Goal: Check status

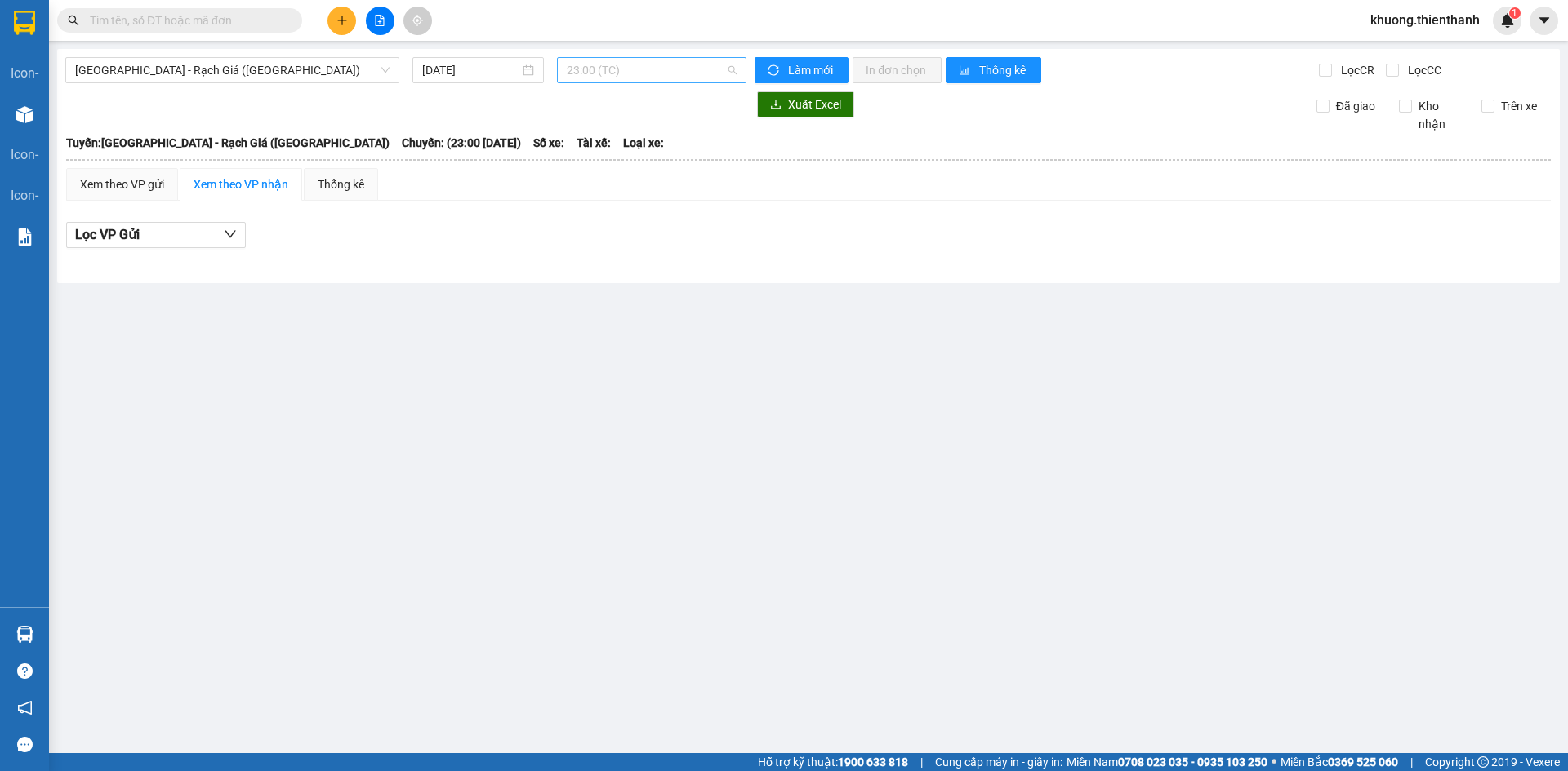
click at [632, 69] on span "23:00 (TC)" at bounding box center [651, 69] width 170 height 25
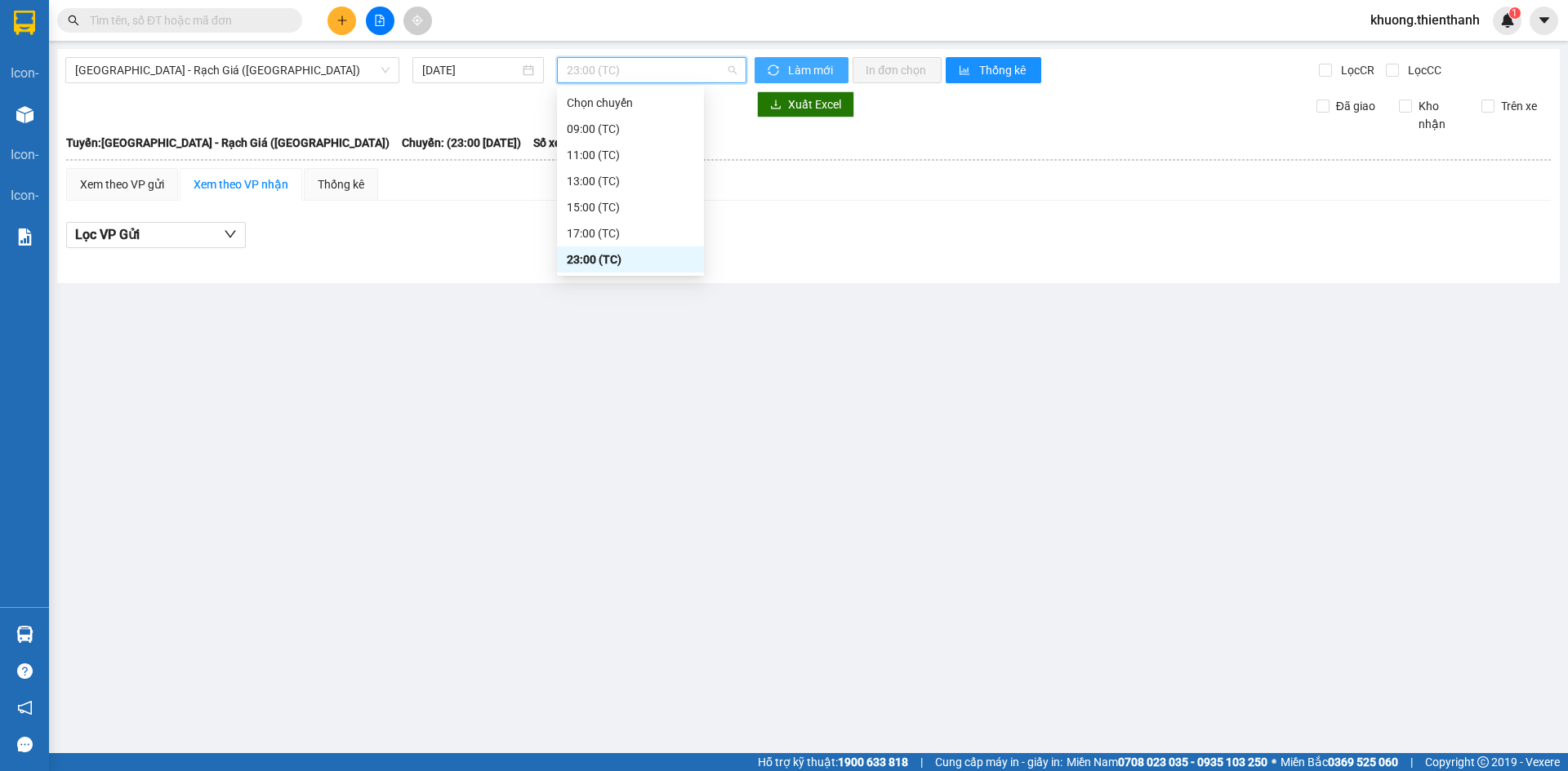
click at [813, 78] on span "Làm mới" at bounding box center [812, 69] width 47 height 18
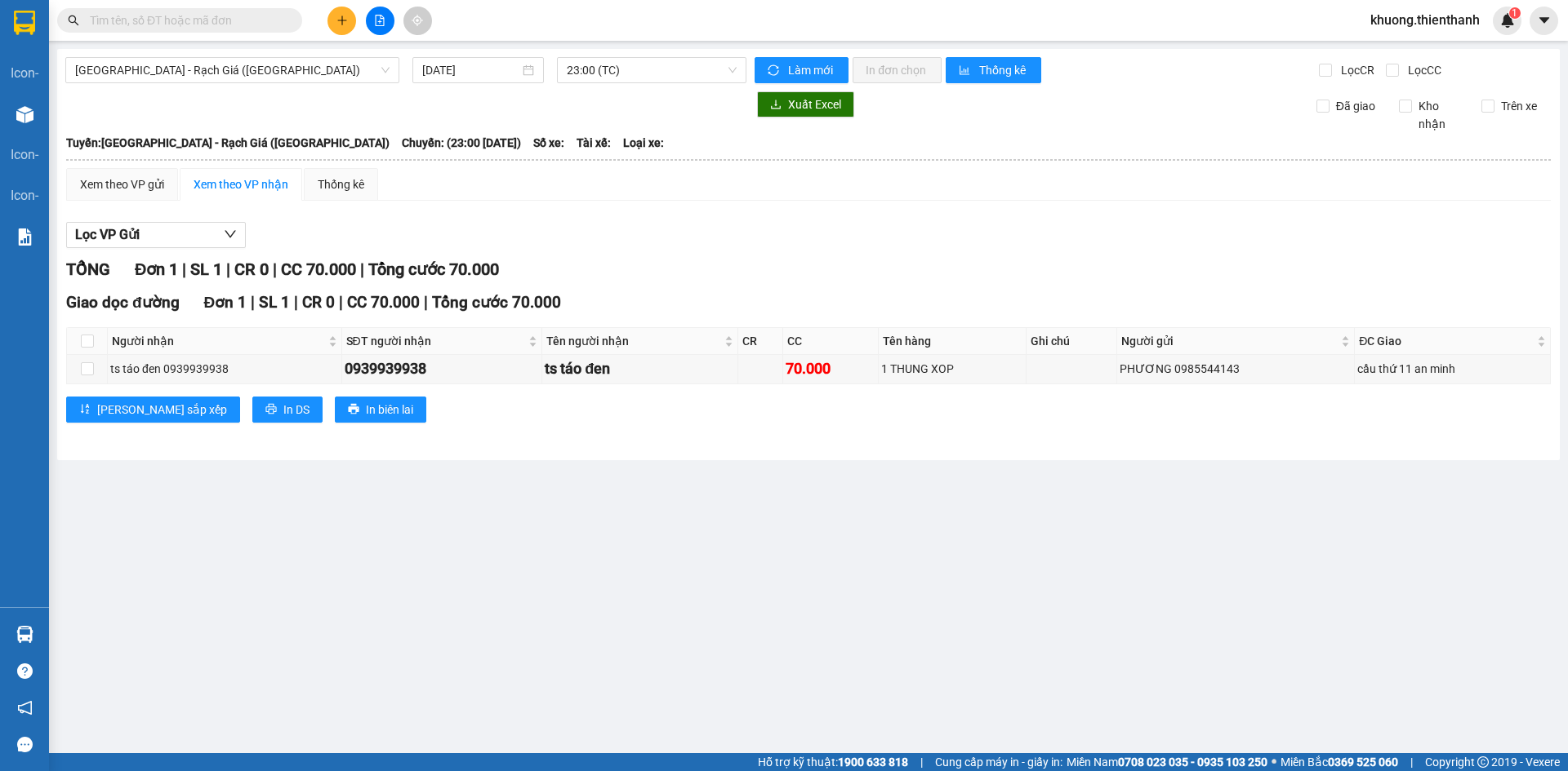
drag, startPoint x: 792, startPoint y: 254, endPoint x: 611, endPoint y: 164, distance: 202.1
click at [793, 254] on div "Lọc VP Gửi TỔNG Đơn 1 | SL 1 | CR 0 | CC 70.000 | Tổng cước 70.000 Giao dọc đư…" at bounding box center [808, 328] width 1484 height 229
click at [600, 72] on span "23:00 (TC)" at bounding box center [651, 69] width 170 height 25
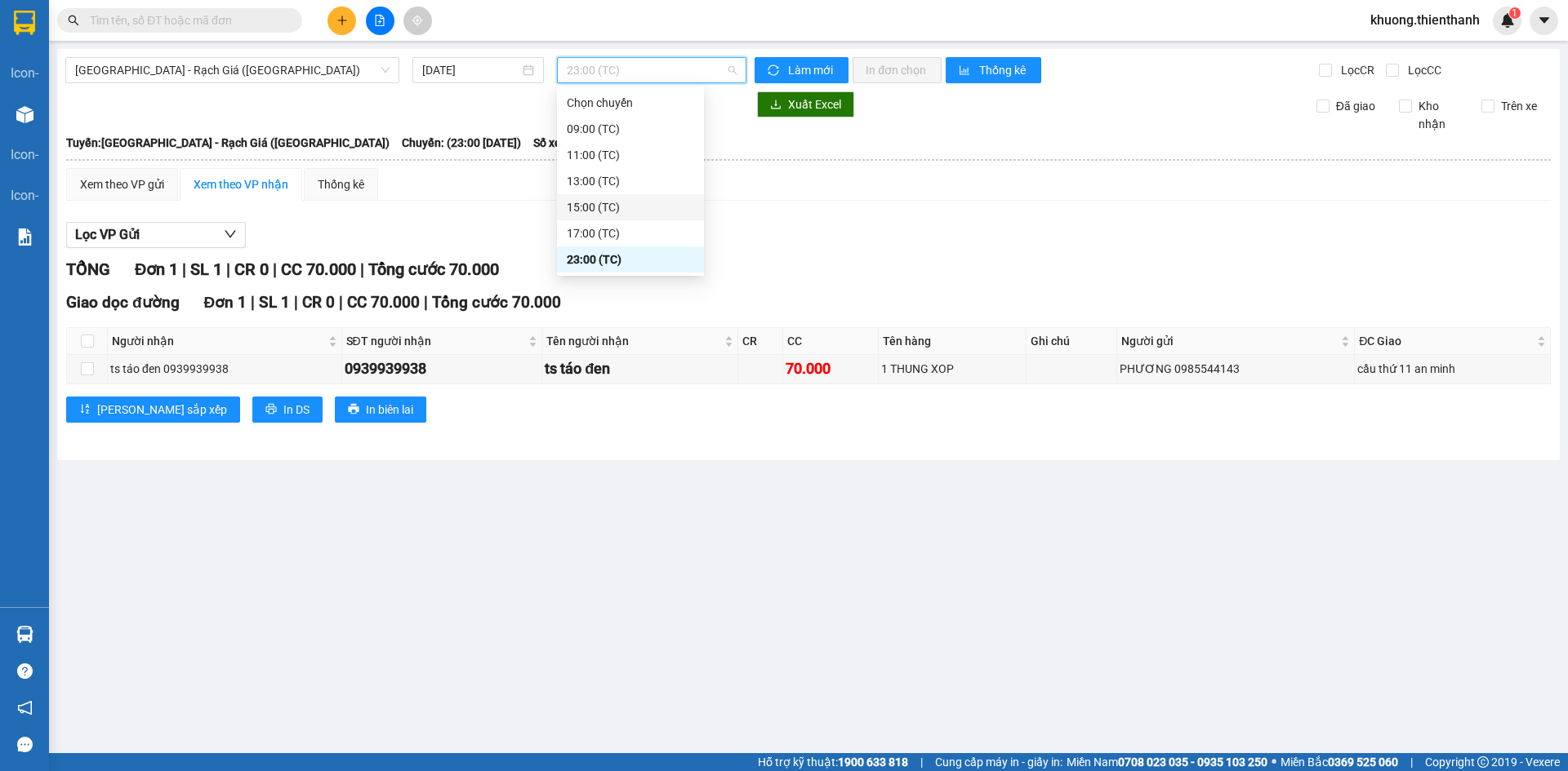
click at [908, 241] on div "Lọc VP Gửi" at bounding box center [808, 235] width 1484 height 27
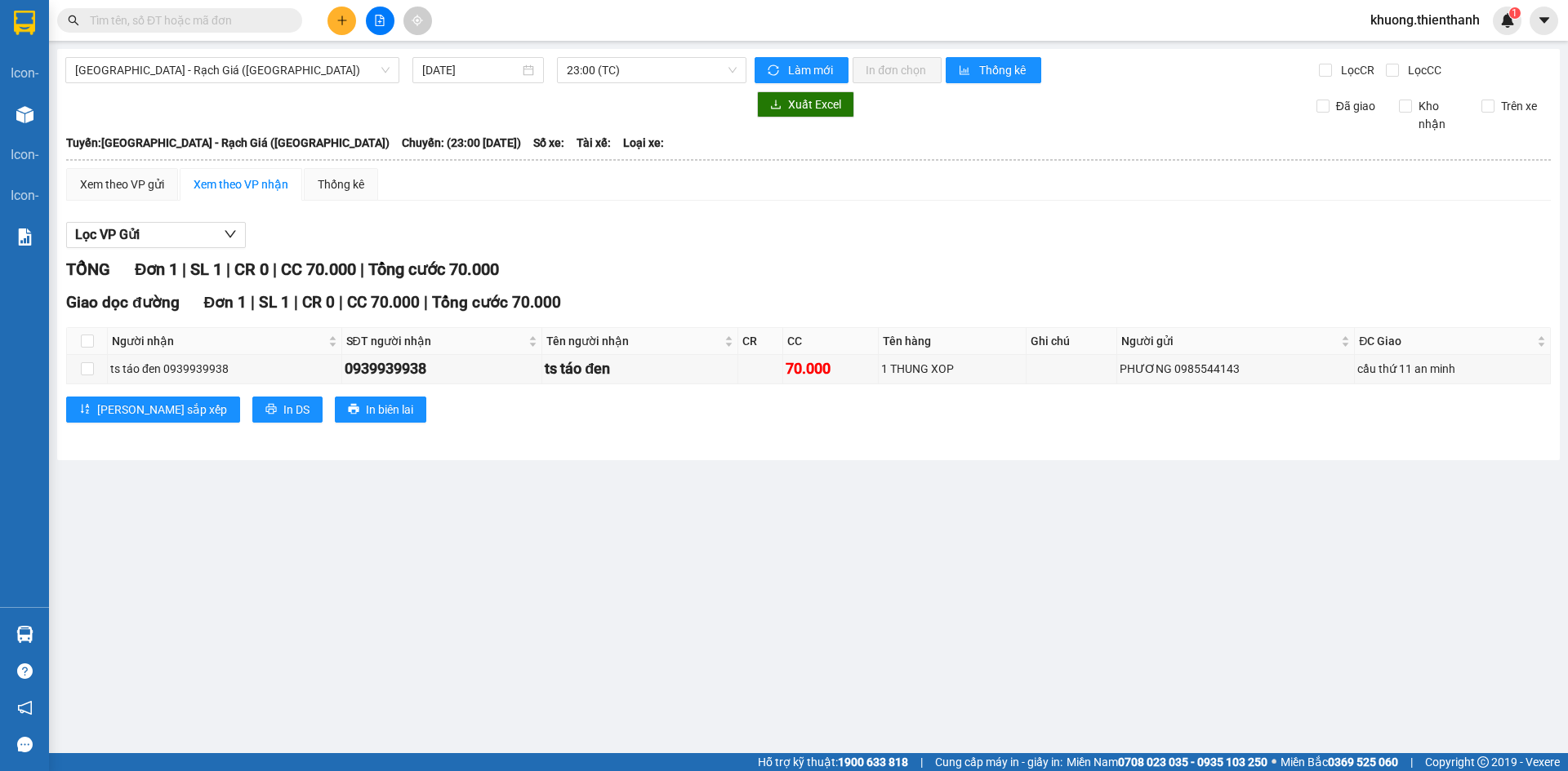
drag, startPoint x: 593, startPoint y: 60, endPoint x: 615, endPoint y: 128, distance: 71.5
click at [594, 60] on span "23:00 (TC)" at bounding box center [651, 69] width 170 height 25
drag, startPoint x: 838, startPoint y: 255, endPoint x: 650, endPoint y: 172, distance: 205.5
click at [833, 255] on div "Lọc VP Gửi TỔNG Đơn 1 | SL 1 | CR 0 | CC 70.000 | Tổng cước 70.000 Giao dọc đư…" at bounding box center [808, 328] width 1484 height 229
click at [456, 67] on input "[DATE]" at bounding box center [471, 69] width 97 height 18
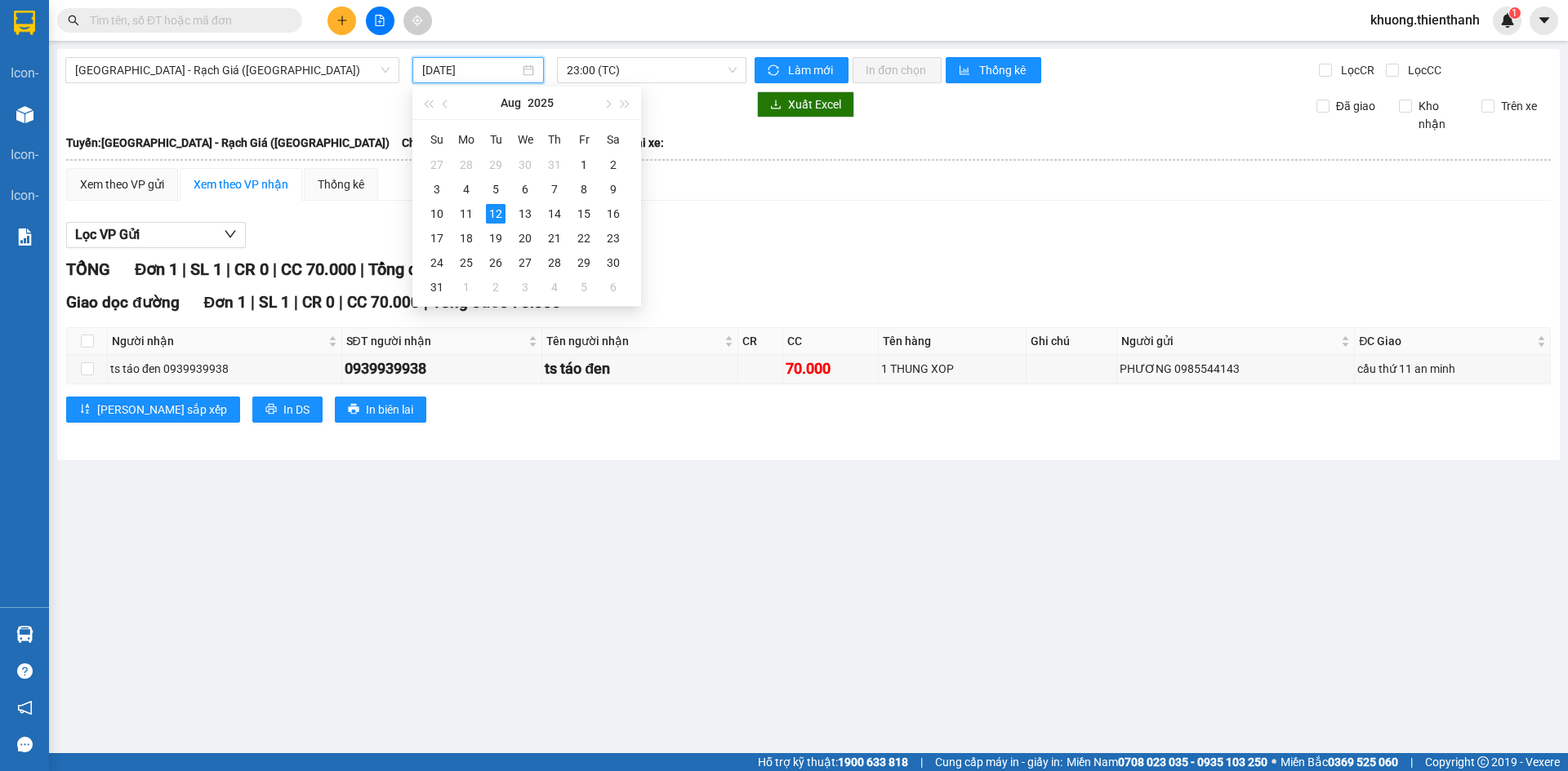
click at [827, 218] on div "Lọc VP Gửi TỔNG Đơn 1 | SL 1 | CR 0 | CC 70.000 | Tổng cước 70.000 Giao dọc đư…" at bounding box center [808, 328] width 1484 height 229
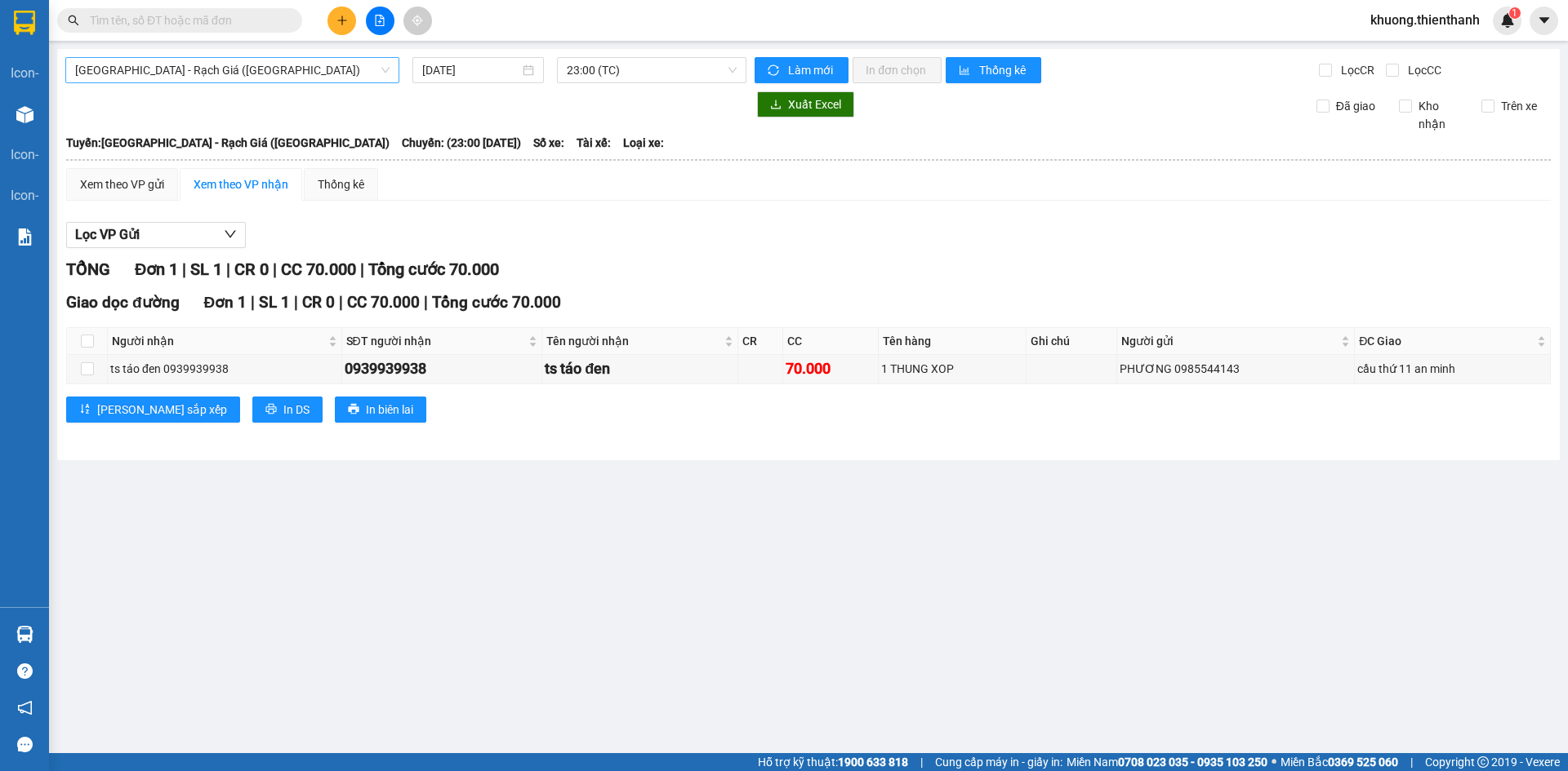
click at [163, 76] on span "[GEOGRAPHIC_DATA] - Rạch Giá ([GEOGRAPHIC_DATA])" at bounding box center [232, 69] width 314 height 25
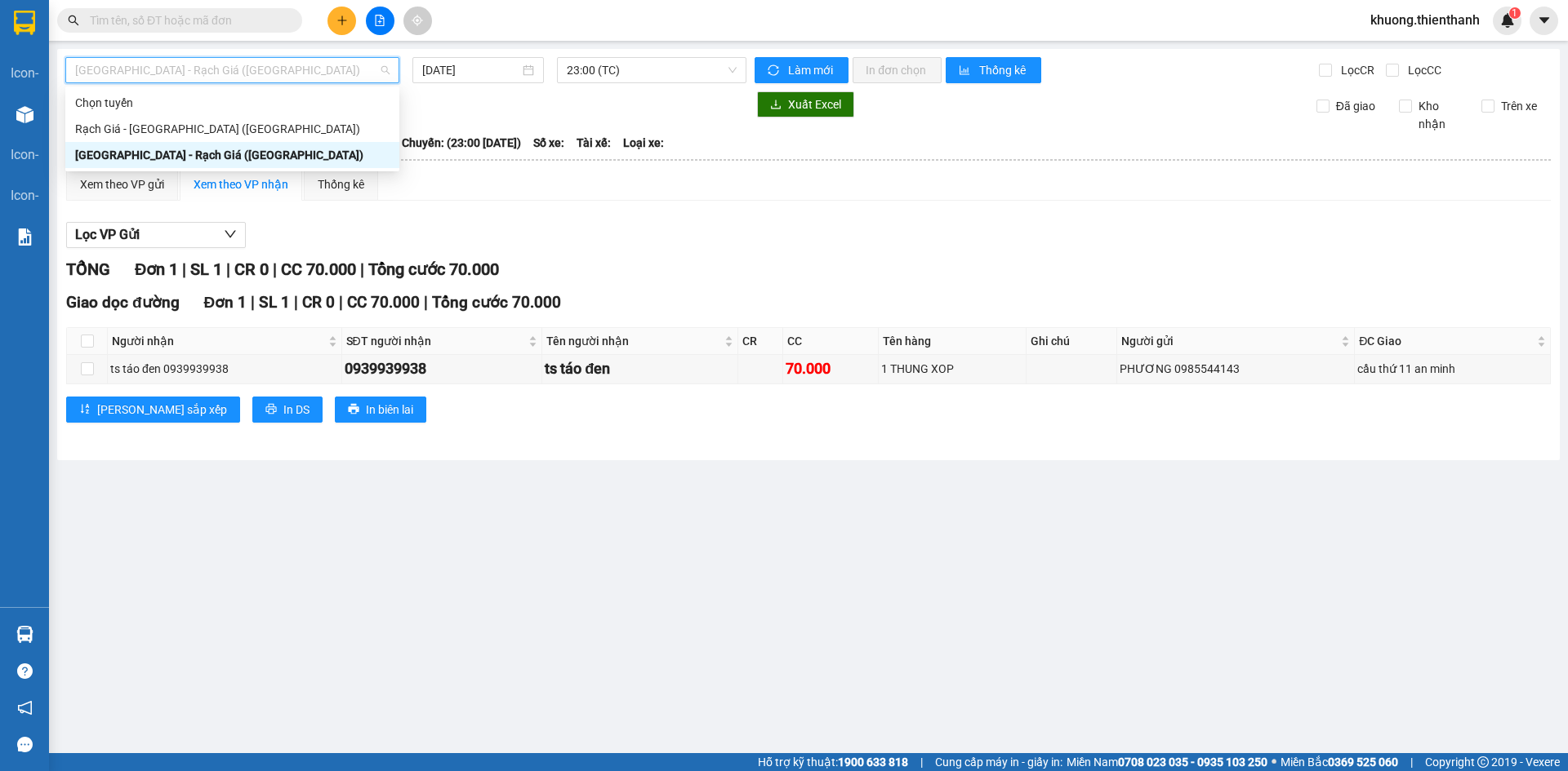
drag, startPoint x: 161, startPoint y: 152, endPoint x: 502, endPoint y: 124, distance: 342.1
click at [168, 152] on div "[GEOGRAPHIC_DATA] - Rạch Giá ([GEOGRAPHIC_DATA])" at bounding box center [232, 155] width 314 height 18
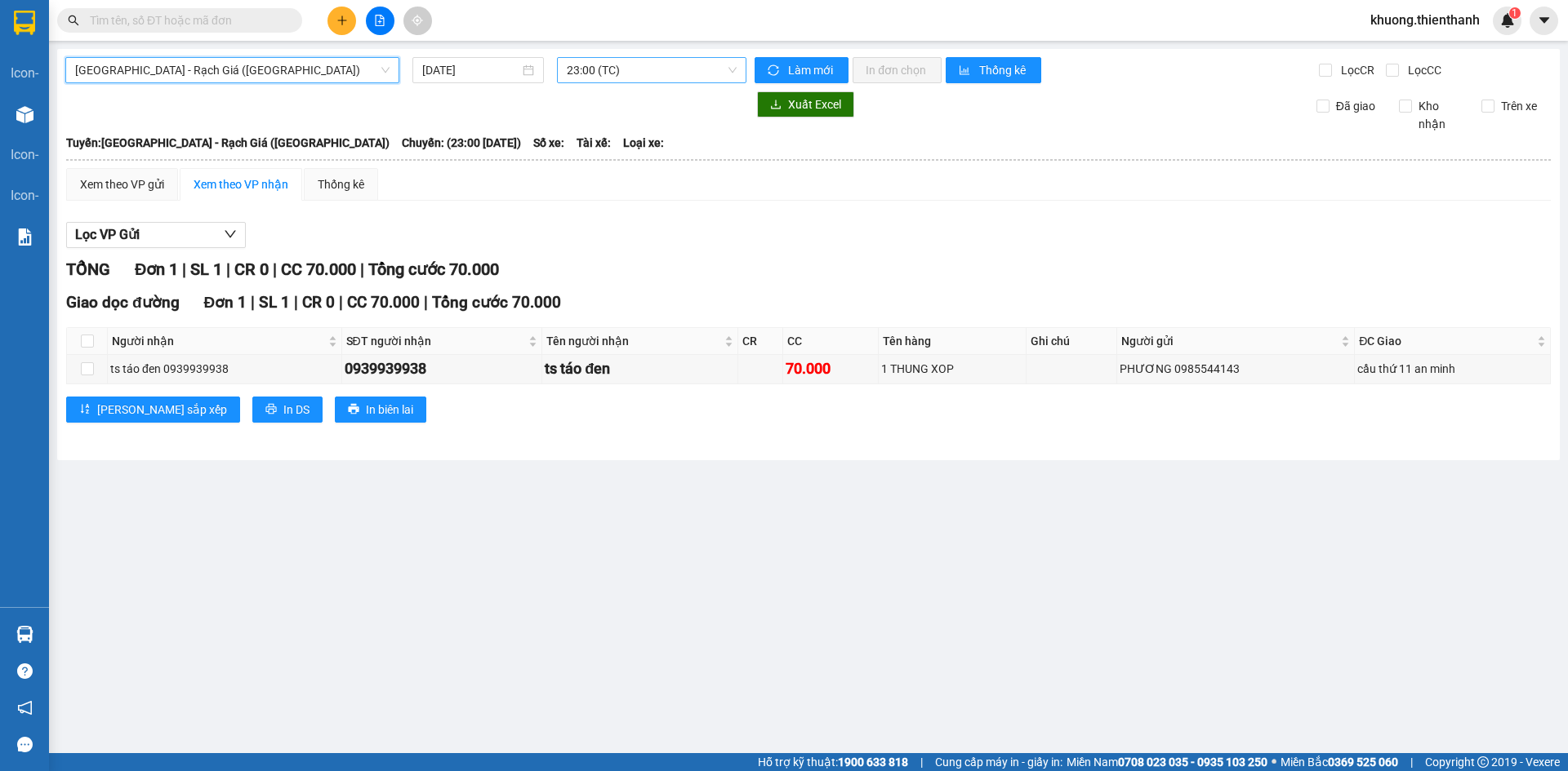
click at [646, 65] on span "23:00 (TC)" at bounding box center [651, 69] width 170 height 25
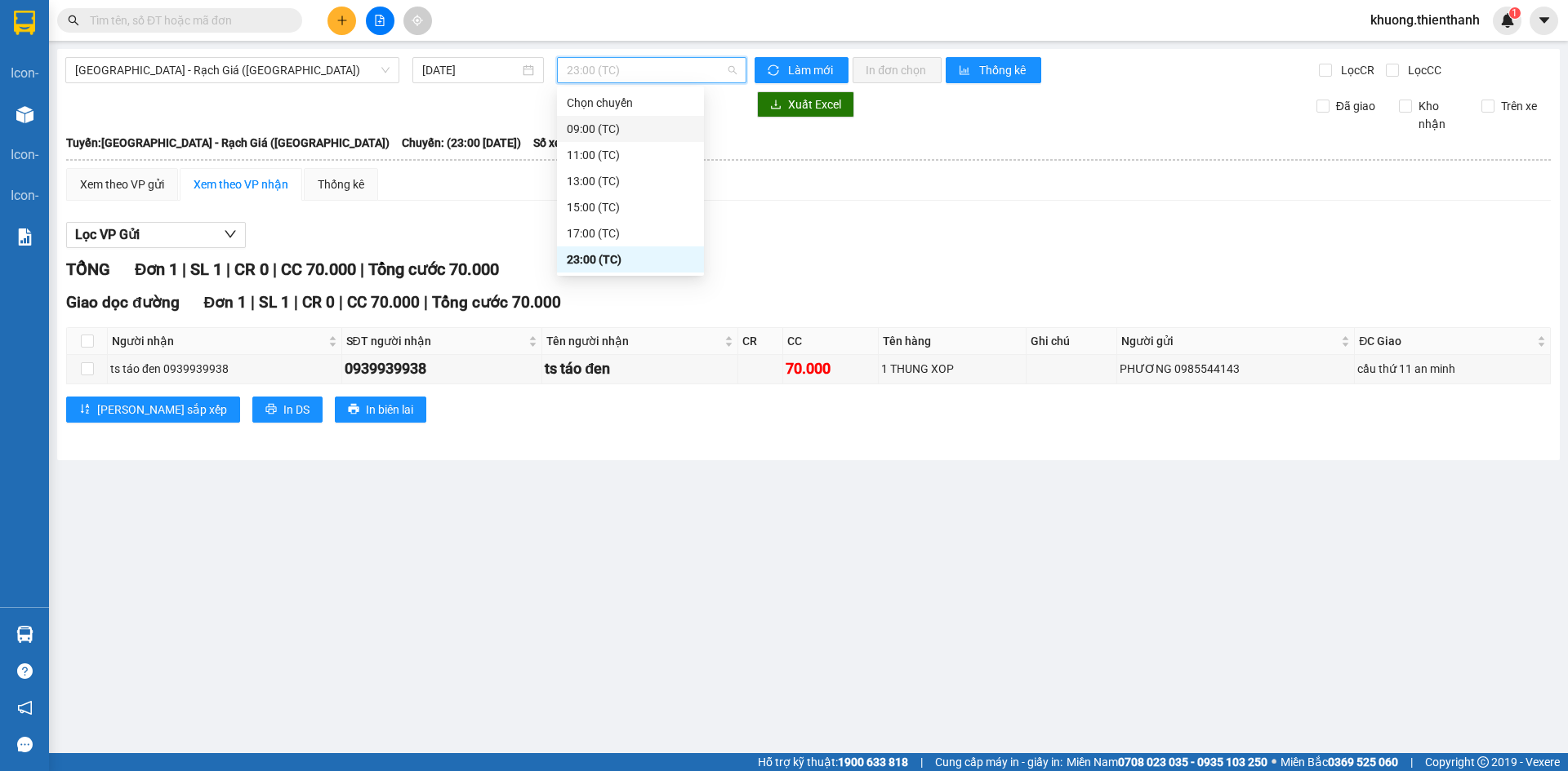
click at [1009, 218] on div "Lọc VP Gửi TỔNG Đơn 1 | SL 1 | CR 0 | CC 70.000 | Tổng cước 70.000 Giao dọc đư…" at bounding box center [808, 328] width 1484 height 229
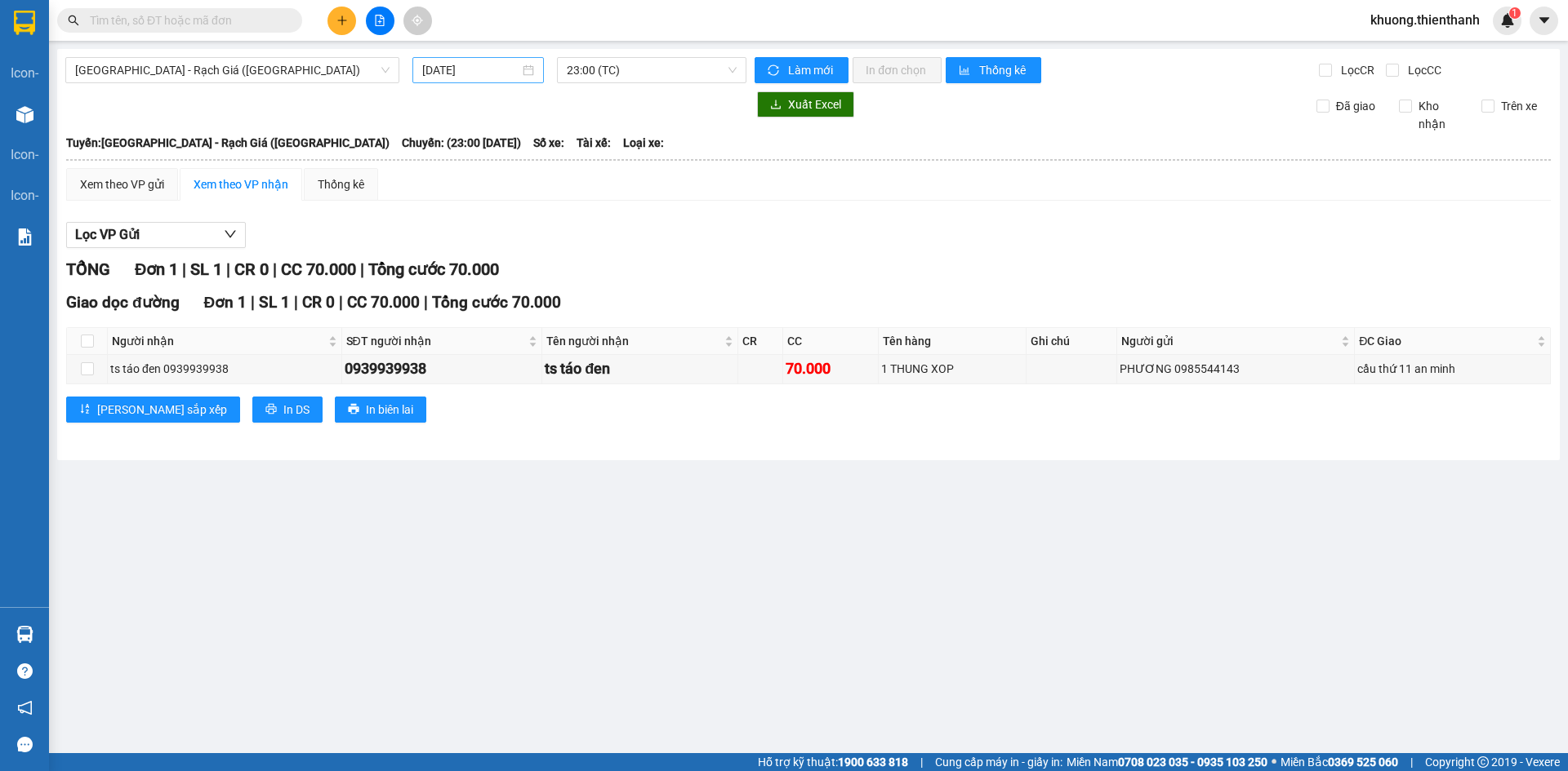
click at [494, 64] on input "[DATE]" at bounding box center [471, 69] width 97 height 18
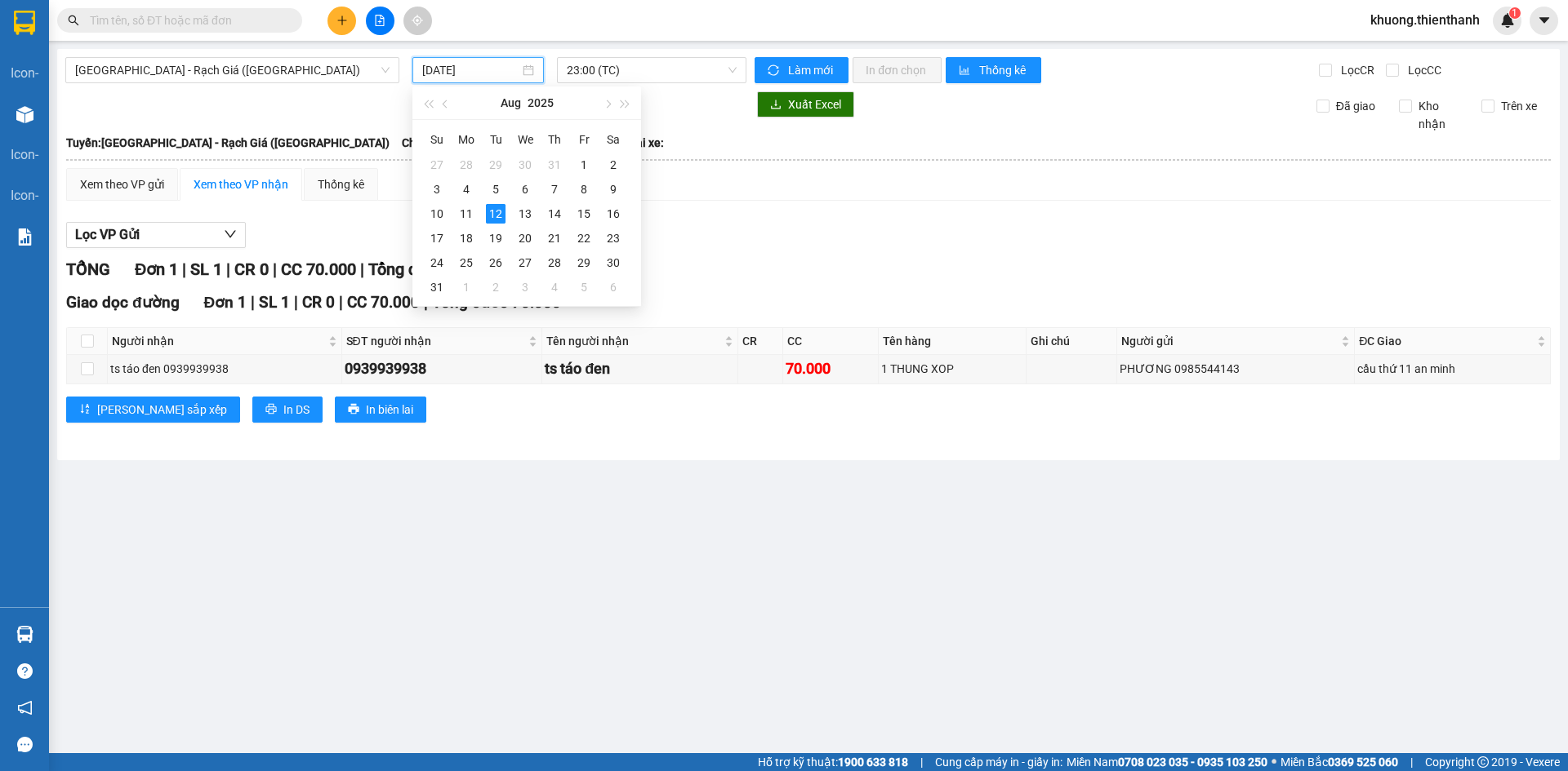
type input "[DATE]"
click at [672, 196] on div "Xem theo VP gửi Xem theo VP nhận Thống kê" at bounding box center [808, 184] width 1484 height 33
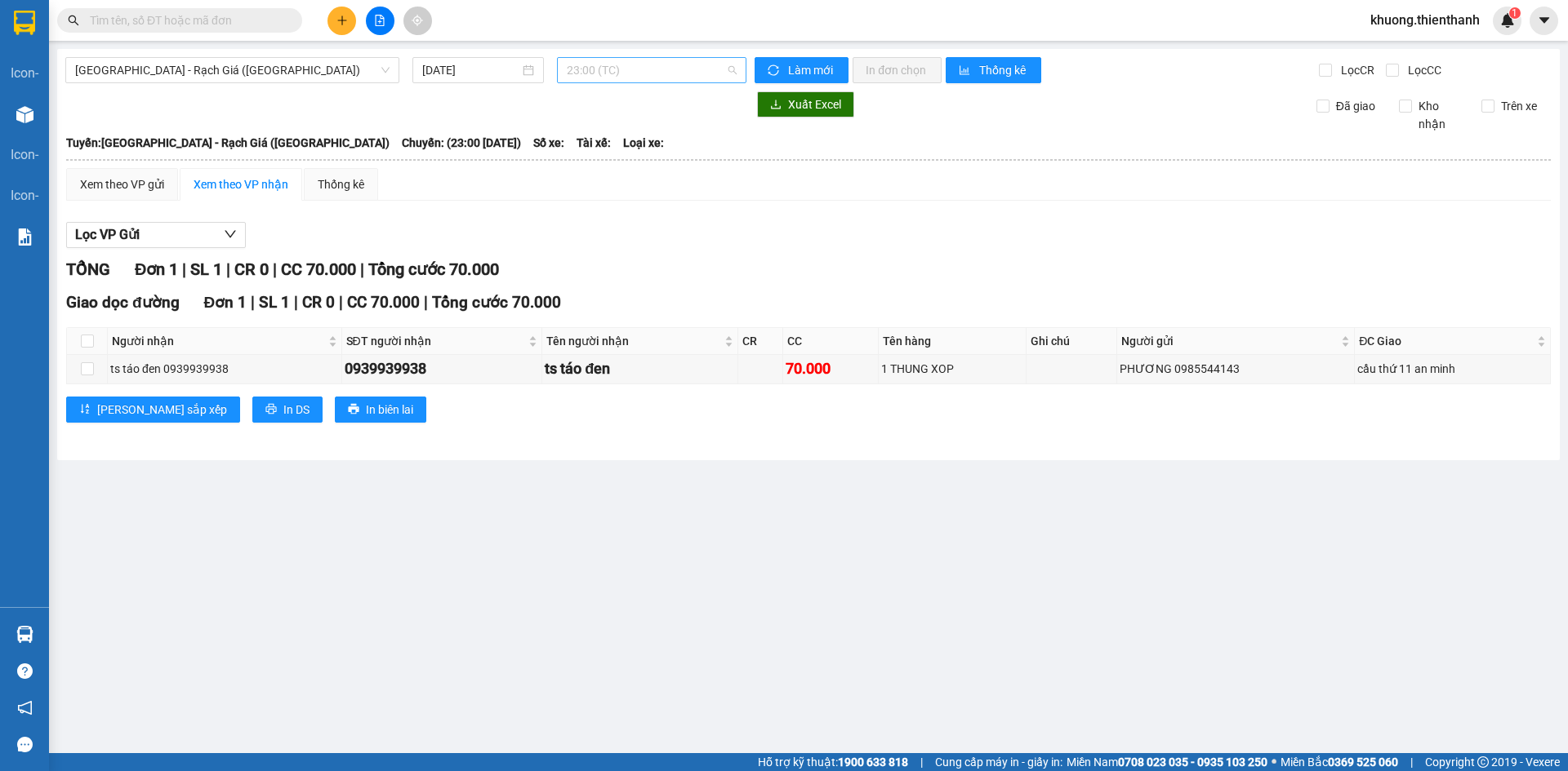
click at [624, 81] on span "23:00 (TC)" at bounding box center [651, 69] width 170 height 25
click at [610, 261] on div "23:00 (TC)" at bounding box center [630, 259] width 127 height 18
click at [805, 269] on div "TỔNG Đơn 1 | SL 1 | CR 0 | CC 70.000 | Tổng cước 70.000" at bounding box center [808, 270] width 1484 height 25
